Goal: Task Accomplishment & Management: Manage account settings

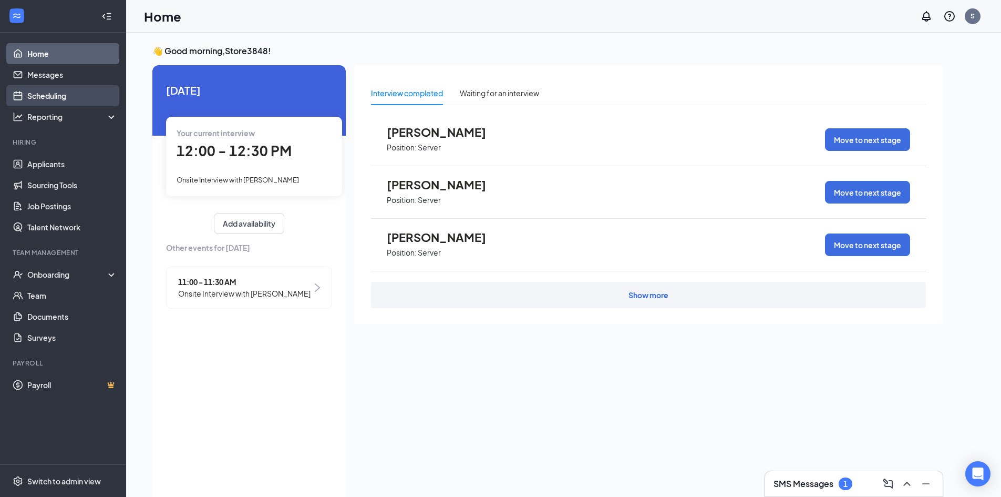
click at [70, 99] on link "Scheduling" at bounding box center [72, 95] width 90 height 21
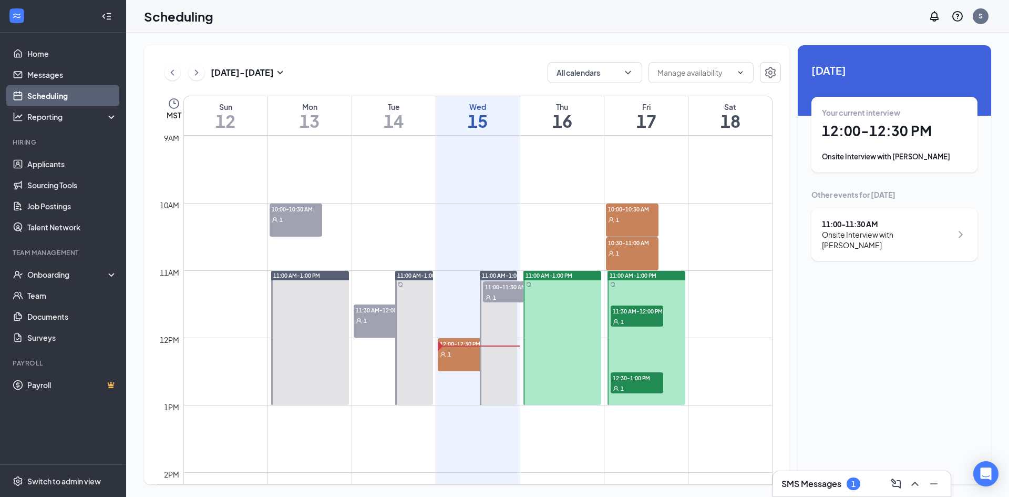
scroll to position [727, 0]
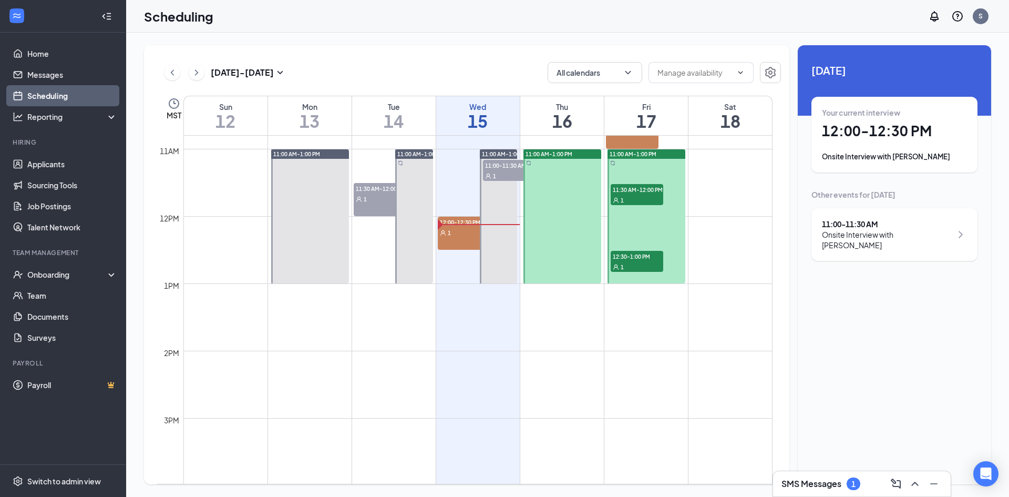
click at [460, 246] on div "12:00-12:30 PM 1" at bounding box center [464, 233] width 53 height 33
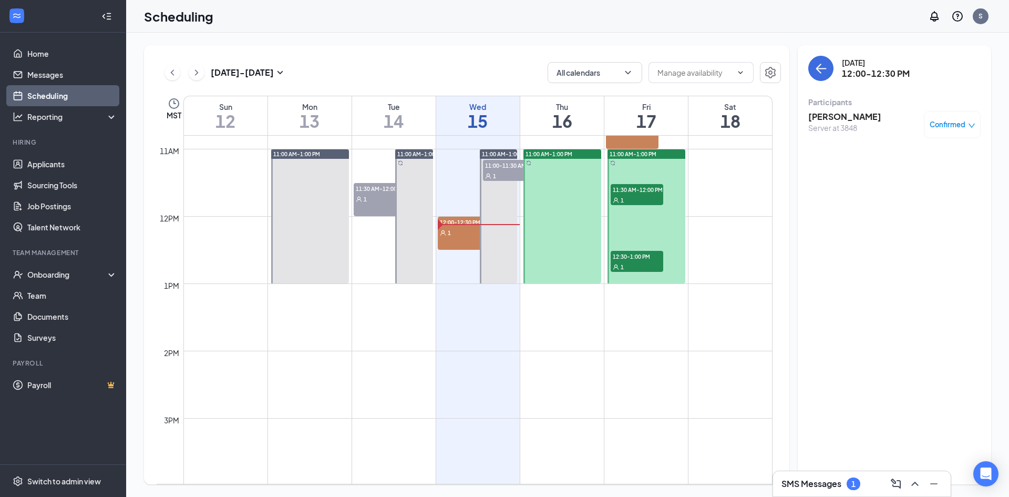
click at [832, 122] on div "Server at 3848" at bounding box center [844, 127] width 73 height 11
click at [838, 117] on h3 "[PERSON_NAME]" at bounding box center [844, 117] width 73 height 12
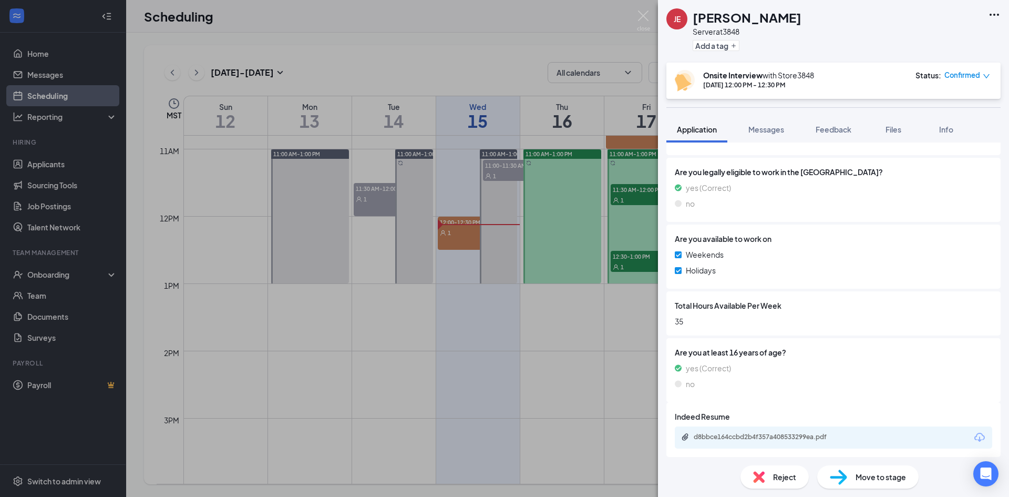
scroll to position [385, 0]
click at [750, 437] on div "d8bbce164ccbd2b4f357a408533299ea.pdf" at bounding box center [767, 436] width 147 height 8
click at [550, 72] on div "[PERSON_NAME] Server at 3848 Add a tag Onsite Interview with Store3848 [DATE] 1…" at bounding box center [504, 248] width 1009 height 497
